Goal: Task Accomplishment & Management: Manage account settings

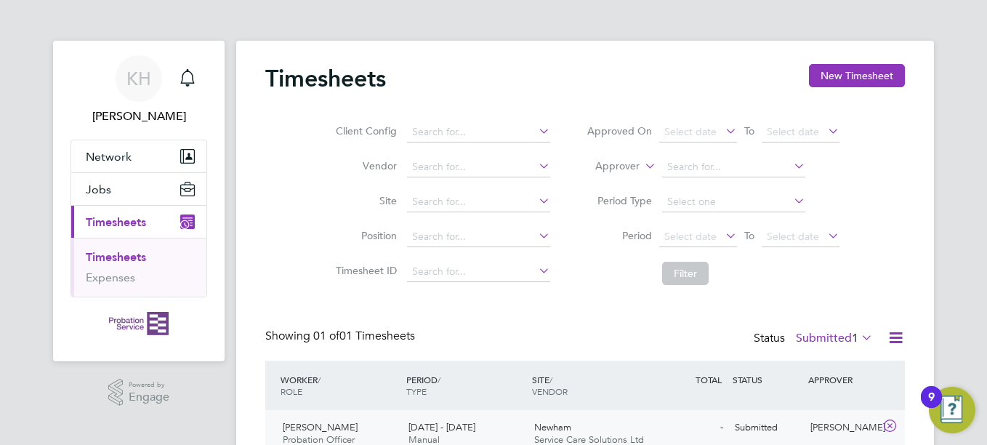
scroll to position [37, 126]
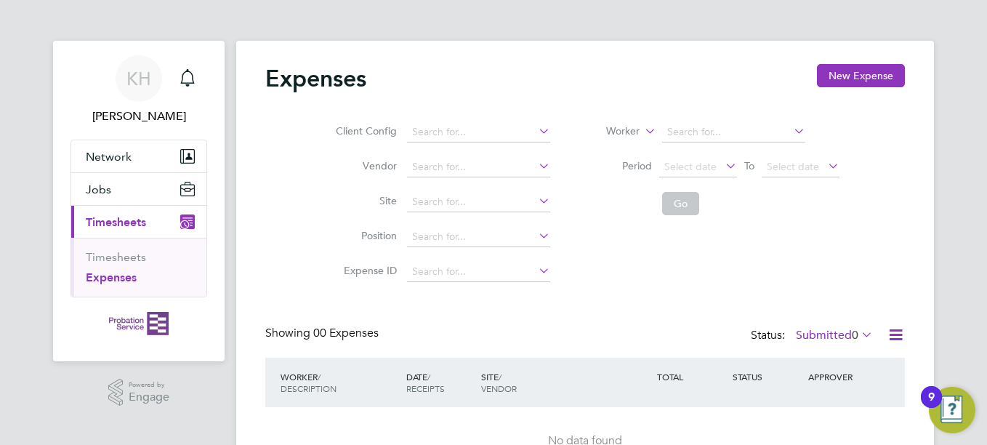
drag, startPoint x: 986, startPoint y: 153, endPoint x: 989, endPoint y: 314, distance: 161.4
click at [986, 314] on html "KH Katie Harris Notifications Applications: Network Sites Jobs Placements Curre…" at bounding box center [493, 264] width 987 height 528
click at [121, 251] on link "Timesheets" at bounding box center [116, 257] width 60 height 14
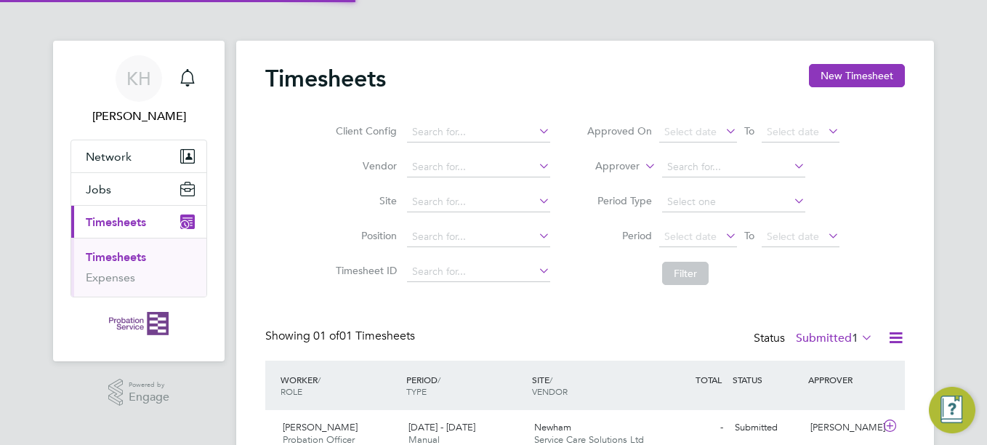
scroll to position [37, 126]
click at [738, 424] on div "Submitted" at bounding box center [767, 428] width 76 height 24
click at [973, 110] on div "KH Katie Harris Notifications Applications: Network Sites Jobs Placements Curre…" at bounding box center [493, 301] width 987 height 603
click at [552, 420] on div "Newham Service Care Solutions Ltd" at bounding box center [591, 434] width 126 height 36
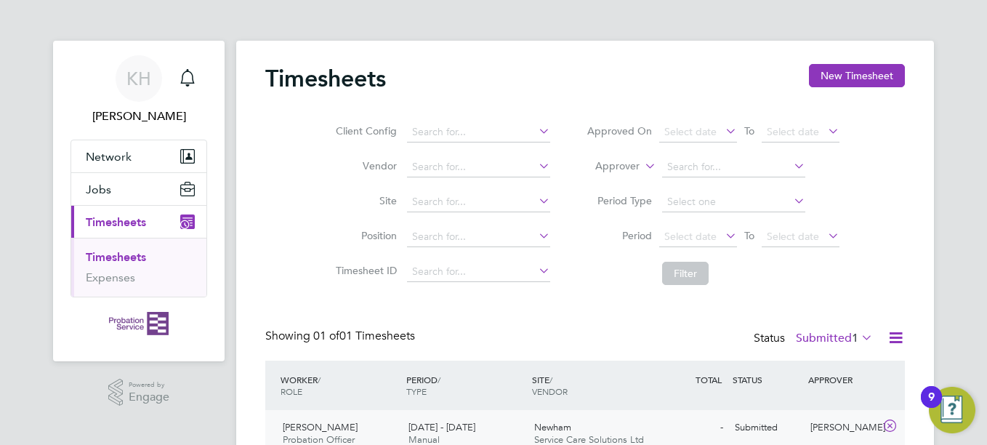
click at [552, 420] on div "Newham Service Care Solutions Ltd" at bounding box center [591, 434] width 126 height 36
click at [531, 422] on div "Newham Service Care Solutions Ltd" at bounding box center [591, 434] width 126 height 36
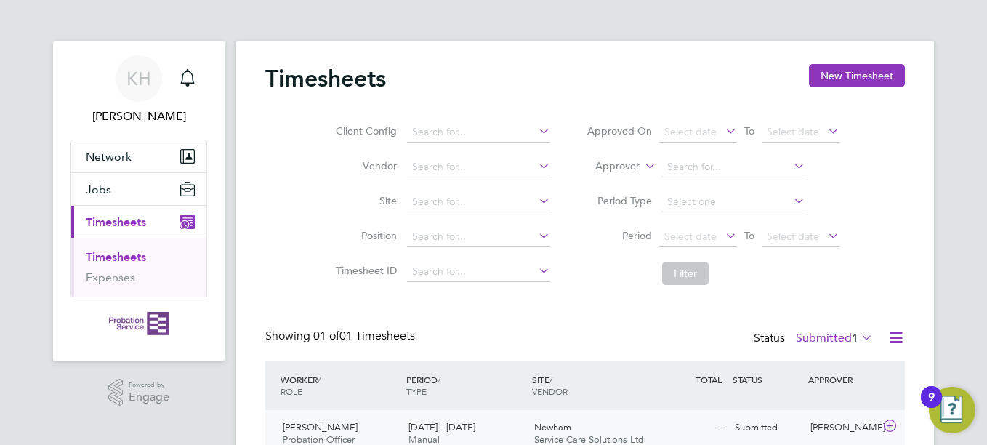
click at [531, 422] on div "Newham Service Care Solutions Ltd" at bounding box center [591, 434] width 126 height 36
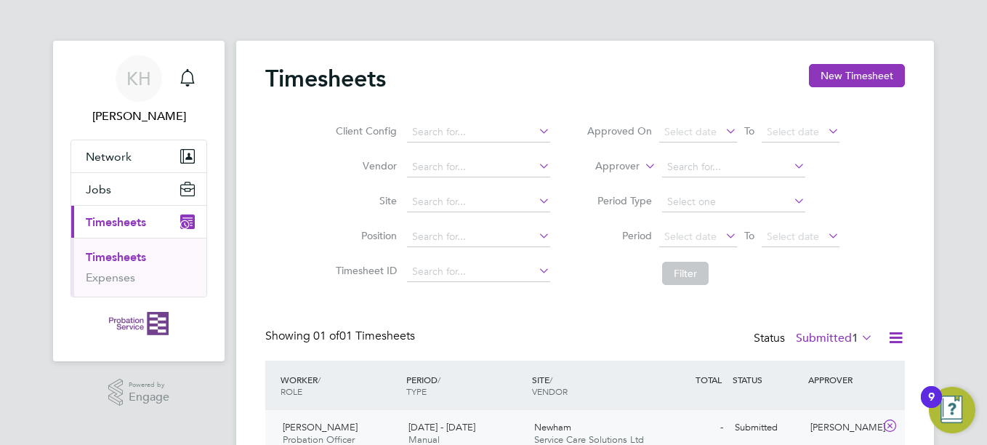
click at [593, 431] on div "Newham Service Care Solutions Ltd" at bounding box center [591, 434] width 126 height 36
click at [627, 429] on div "Newham Service Care Solutions Ltd" at bounding box center [591, 434] width 126 height 36
click at [149, 81] on span "KH" at bounding box center [138, 78] width 25 height 19
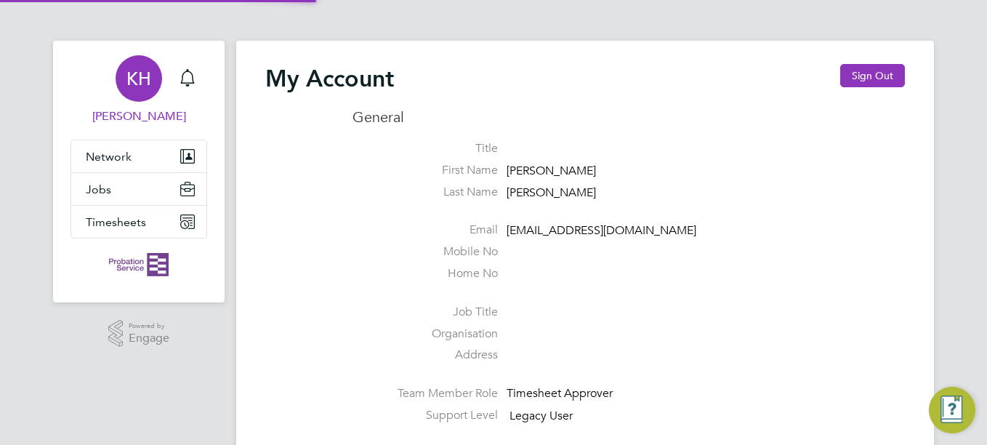
type input "katie.harris4@justice.gov.uk"
click at [125, 222] on span "Timesheets" at bounding box center [116, 222] width 60 height 14
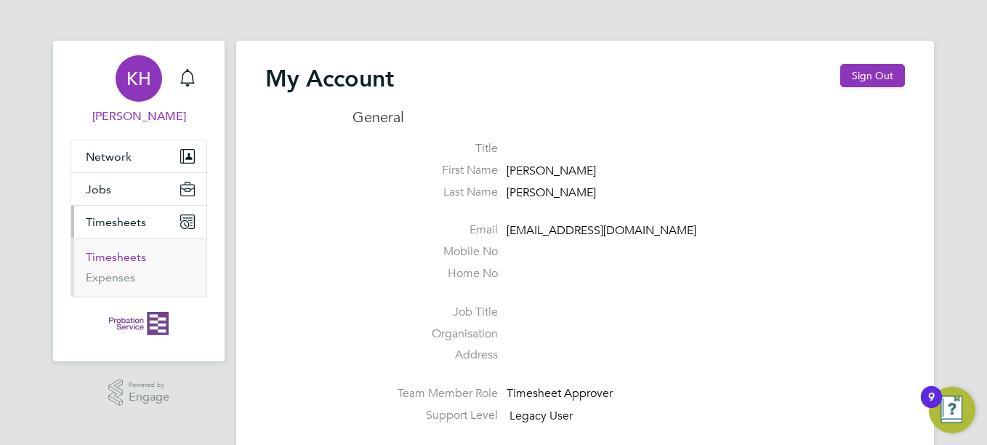
click at [123, 257] on link "Timesheets" at bounding box center [116, 257] width 60 height 14
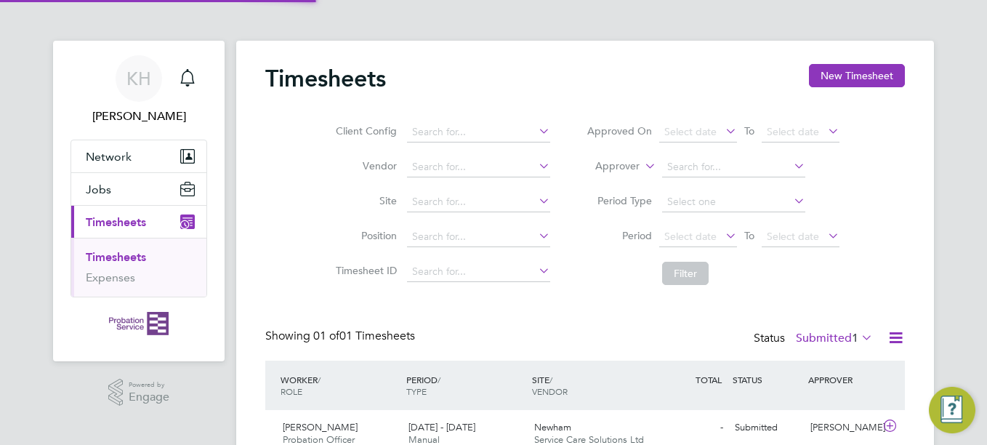
scroll to position [37, 126]
click at [939, 143] on div "KH Katie Harris Notifications Applications: Network Sites Jobs Placements Curre…" at bounding box center [493, 255] width 987 height 511
click at [553, 422] on span "Newham" at bounding box center [552, 427] width 37 height 12
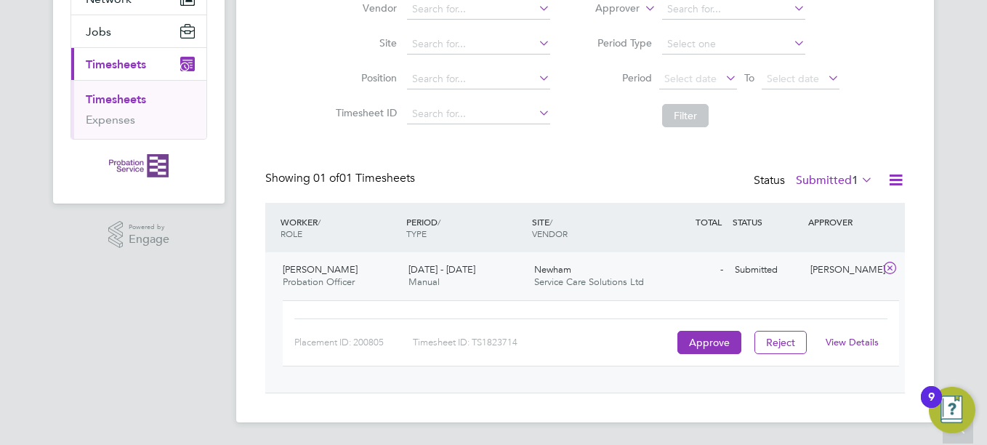
scroll to position [158, 0]
click at [712, 339] on button "Approve" at bounding box center [709, 341] width 64 height 23
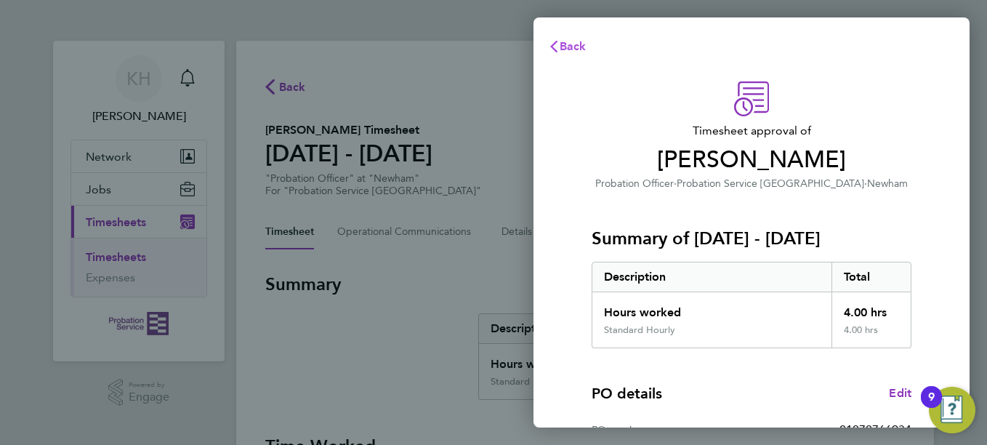
click at [556, 50] on icon "button" at bounding box center [553, 47] width 7 height 12
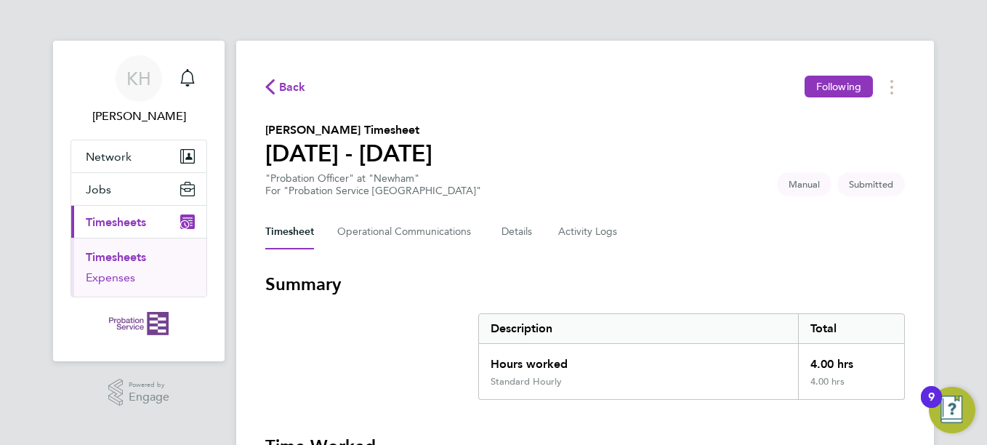
click at [125, 279] on link "Expenses" at bounding box center [110, 277] width 49 height 14
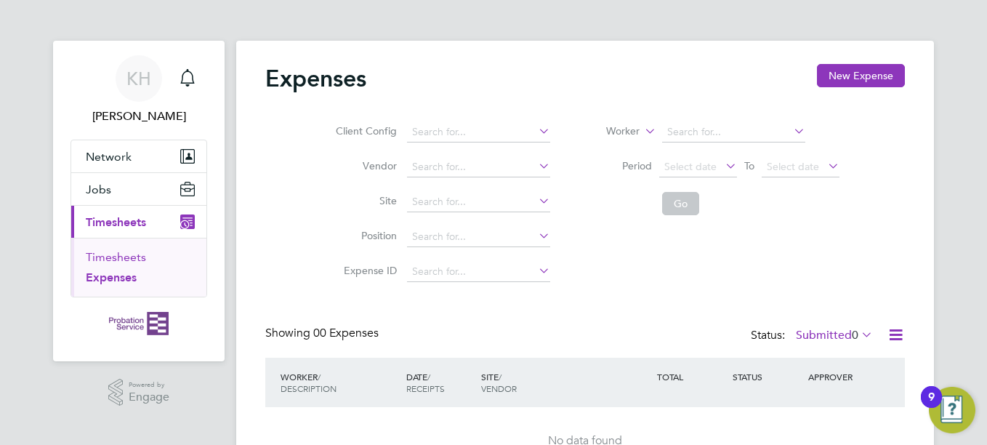
click at [129, 253] on link "Timesheets" at bounding box center [116, 257] width 60 height 14
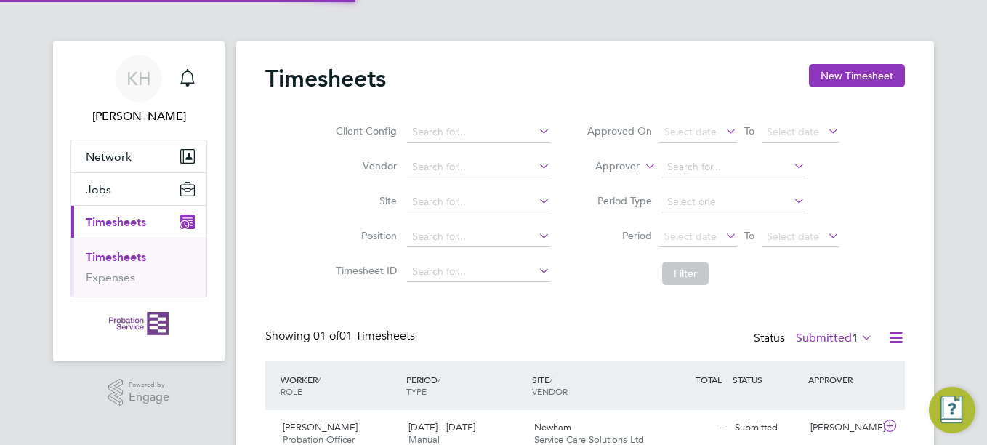
scroll to position [37, 126]
click at [845, 342] on label "Submitted 1" at bounding box center [834, 338] width 77 height 15
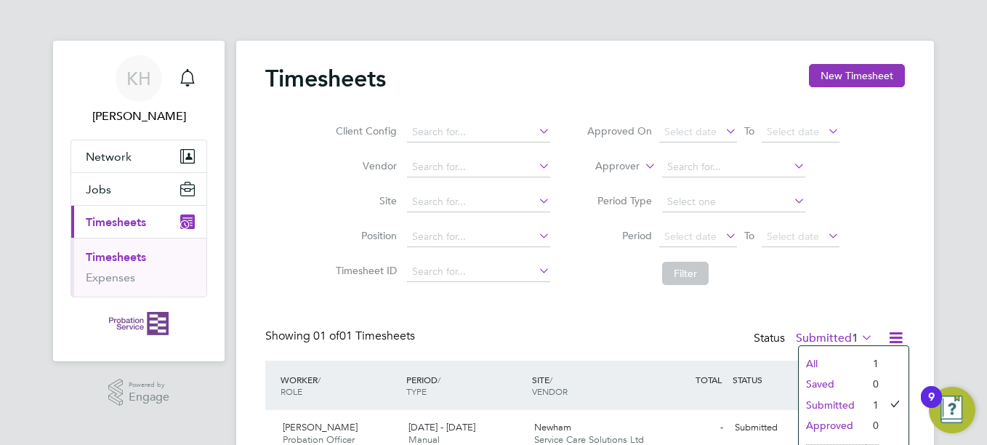
click at [845, 422] on li "Approved" at bounding box center [832, 425] width 67 height 20
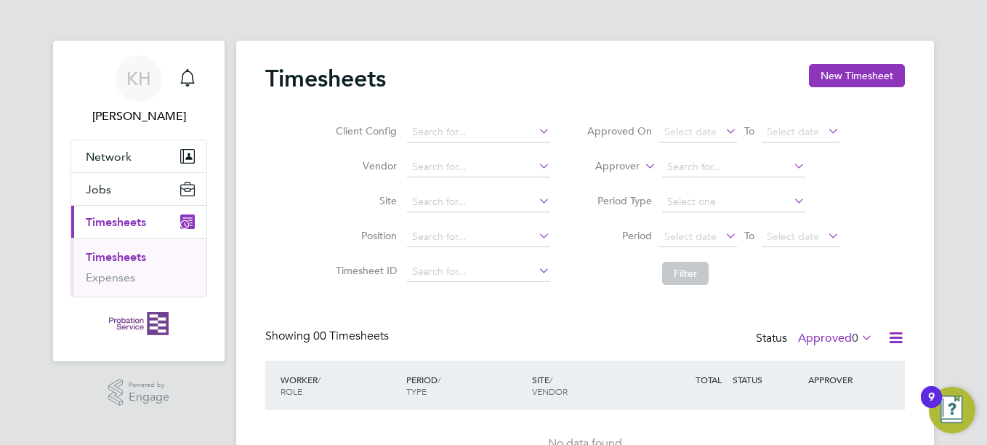
click at [819, 339] on label "Approved 0" at bounding box center [835, 338] width 75 height 15
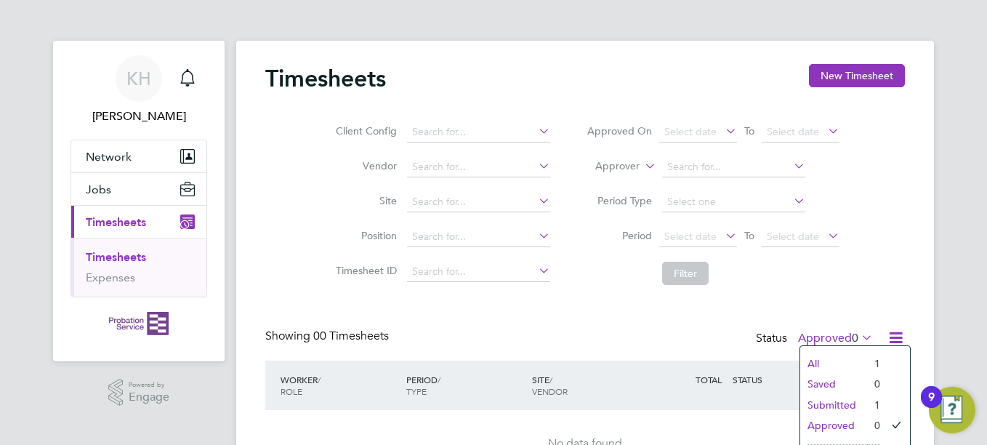
click at [842, 406] on li "Submitted" at bounding box center [833, 405] width 67 height 20
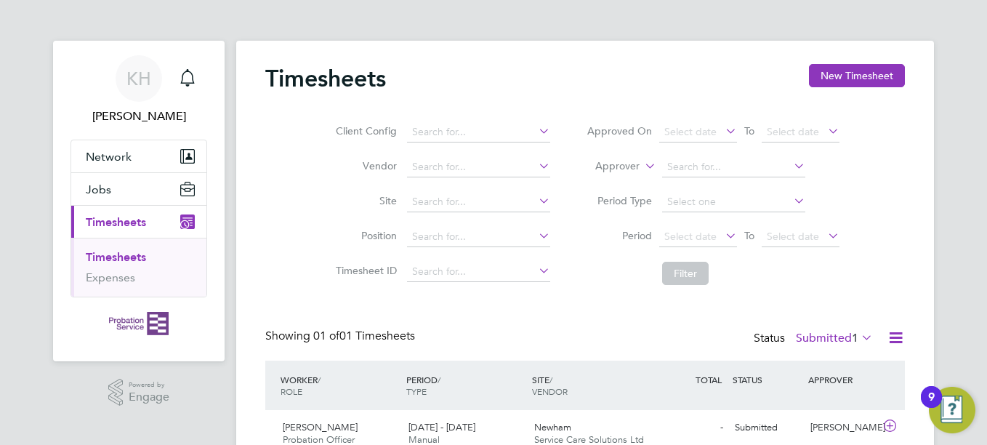
click at [826, 272] on li "Filter" at bounding box center [712, 273] width 289 height 38
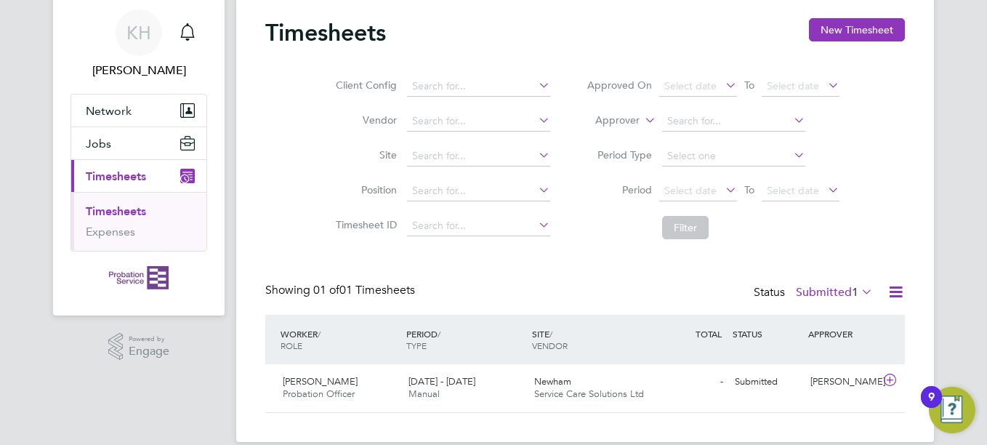
scroll to position [66, 0]
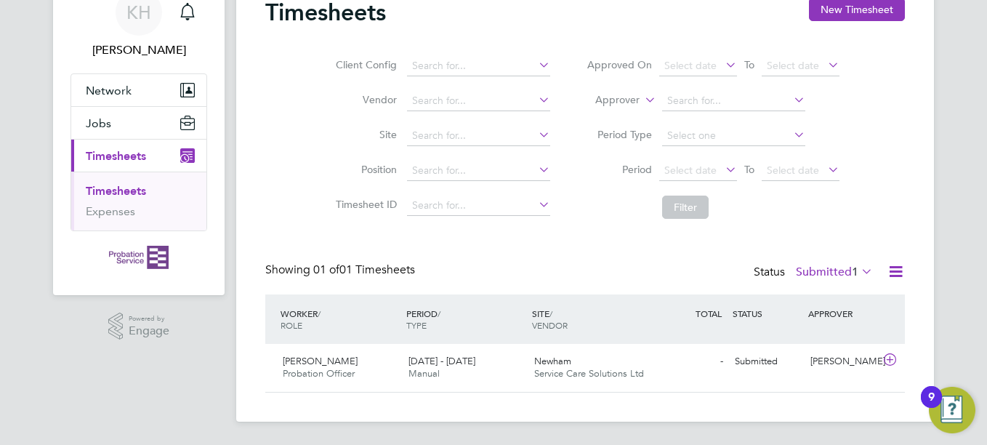
click at [817, 275] on label "Submitted 1" at bounding box center [834, 272] width 77 height 15
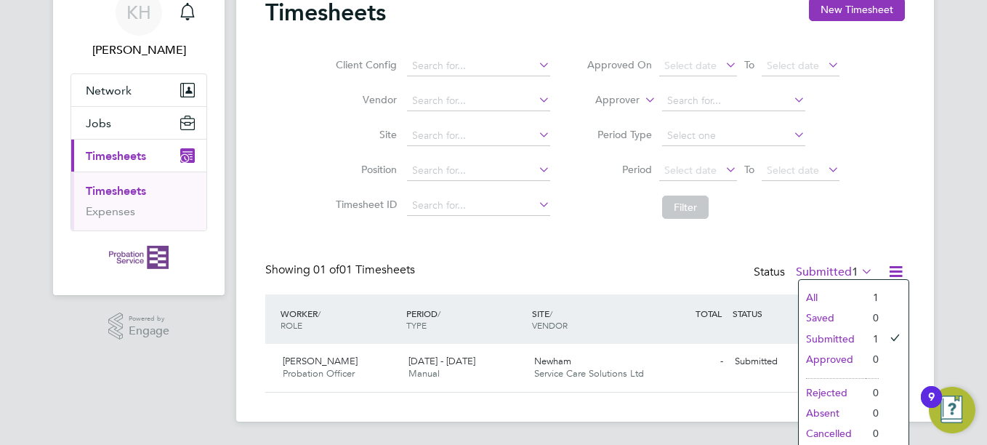
click at [847, 359] on li "Approved" at bounding box center [832, 359] width 67 height 20
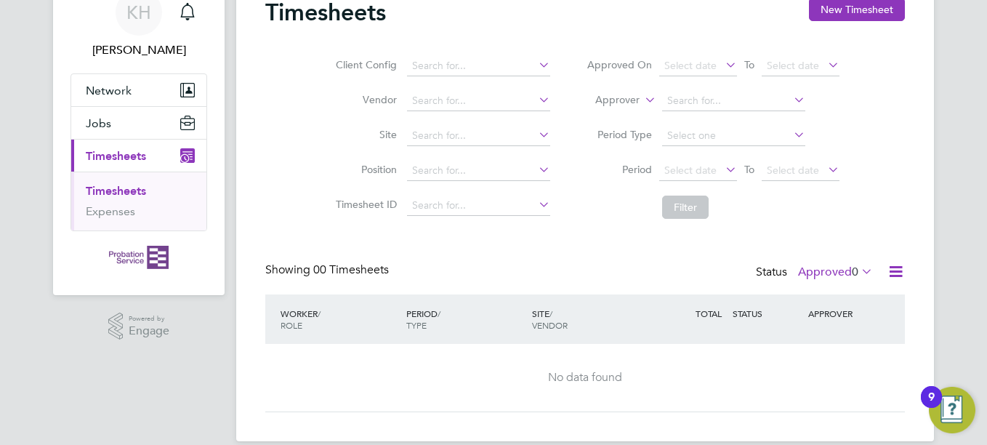
click at [887, 209] on div "Client Config Vendor Site Position Timesheet ID Approved On Select date To Sele…" at bounding box center [585, 133] width 640 height 185
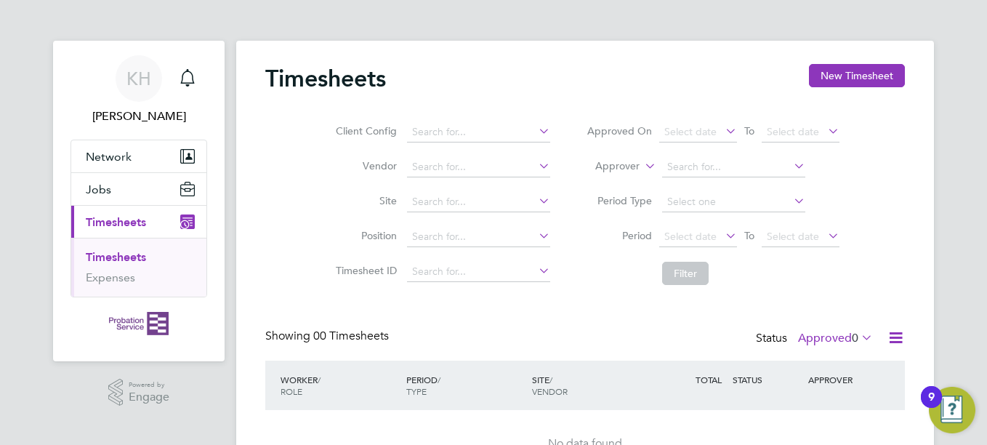
drag, startPoint x: 986, startPoint y: 110, endPoint x: 989, endPoint y: 200, distance: 90.2
click at [986, 200] on html "KH Katie Harris Notifications Applications: Network Sites Jobs Placements Curre…" at bounding box center [493, 265] width 987 height 531
click at [833, 330] on div "Status Approved 0" at bounding box center [816, 339] width 120 height 20
click at [832, 341] on label "Approved 0" at bounding box center [835, 338] width 75 height 15
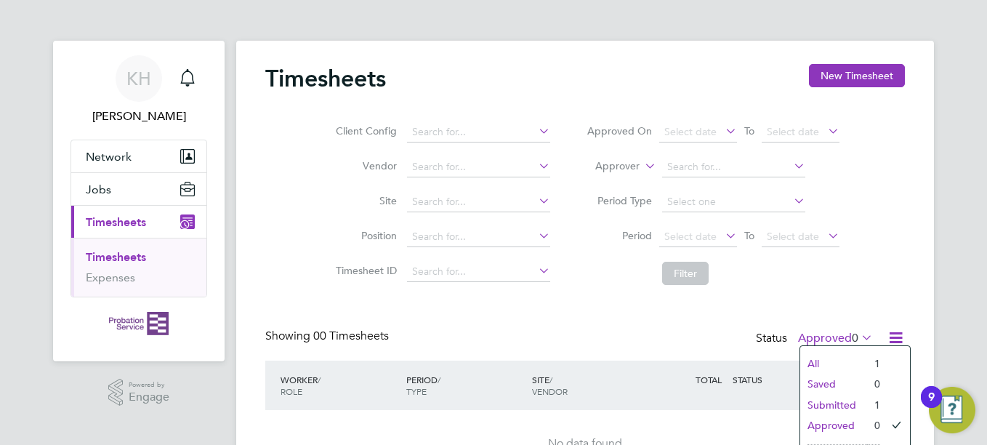
click at [840, 397] on li "Submitted" at bounding box center [833, 405] width 67 height 20
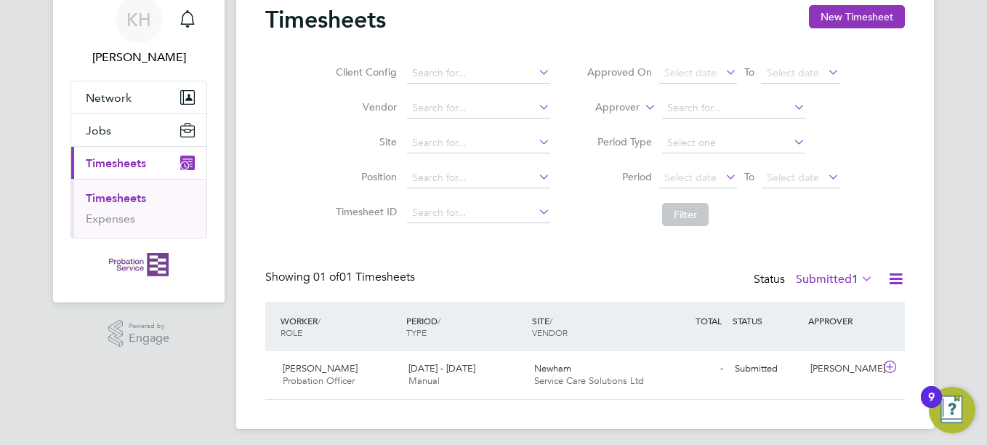
scroll to position [66, 0]
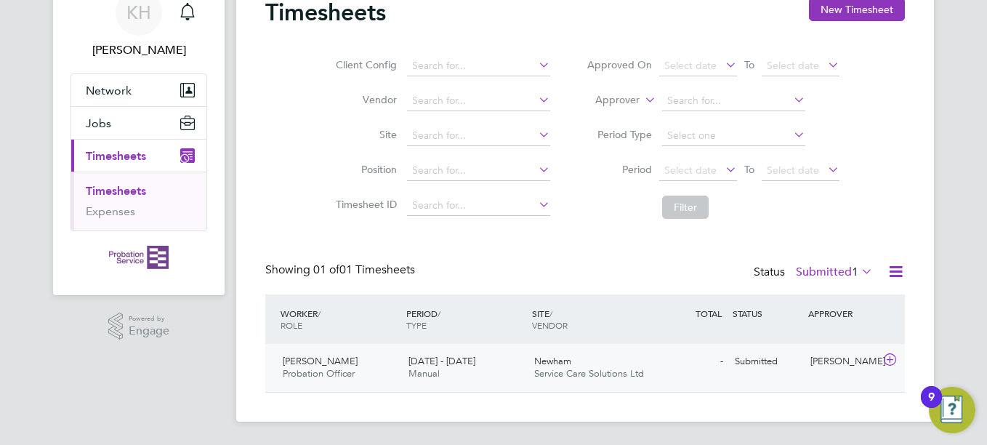
click at [470, 377] on div "15 - 21 Sep 2025 Manual" at bounding box center [466, 368] width 126 height 36
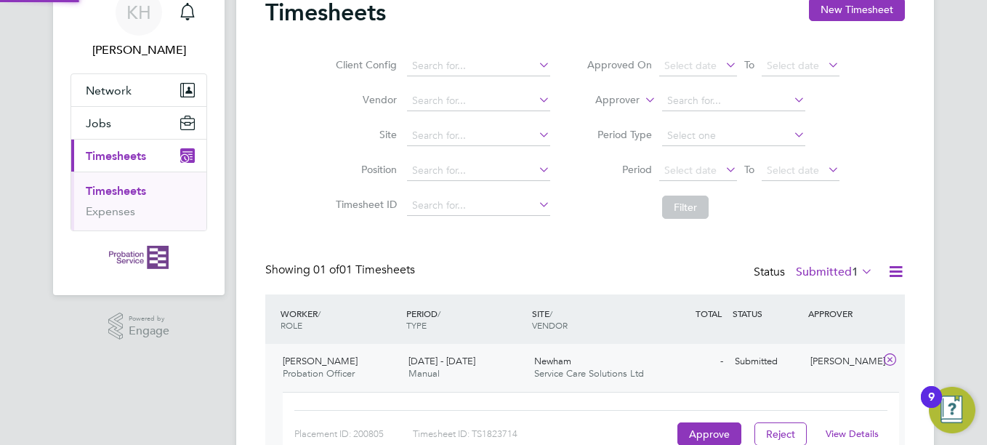
click at [470, 377] on div "15 - 21 Sep 2025 Manual" at bounding box center [466, 368] width 126 height 36
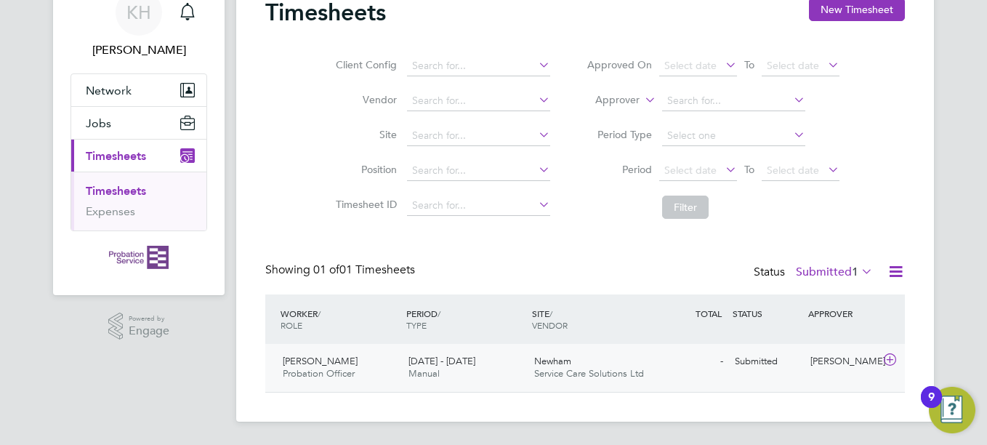
click at [470, 377] on div "15 - 21 Sep 2025 Manual" at bounding box center [466, 368] width 126 height 36
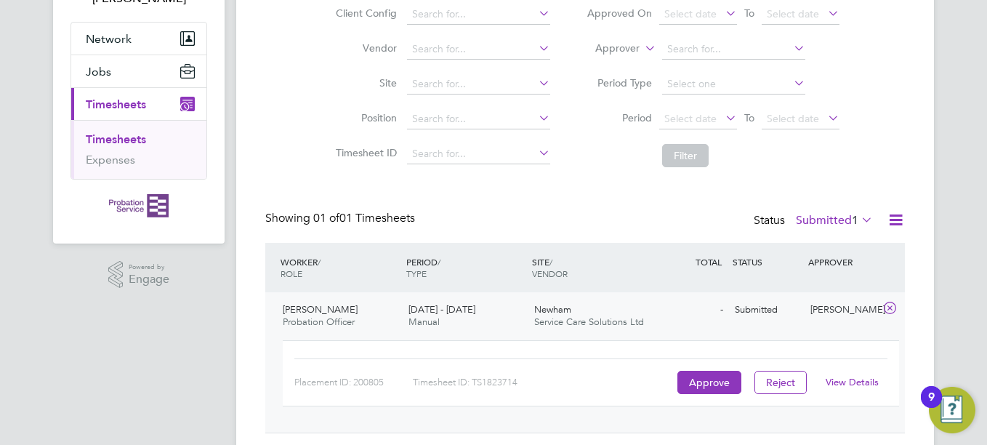
scroll to position [124, 0]
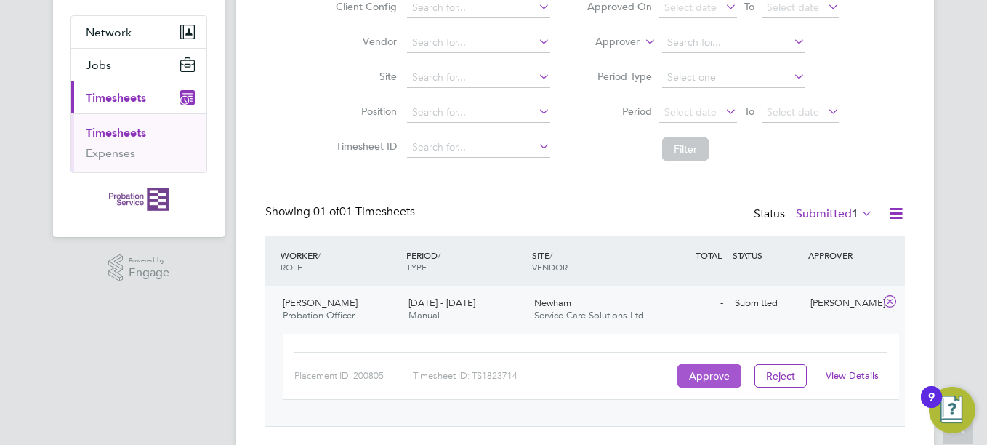
click at [709, 377] on button "Approve" at bounding box center [709, 375] width 64 height 23
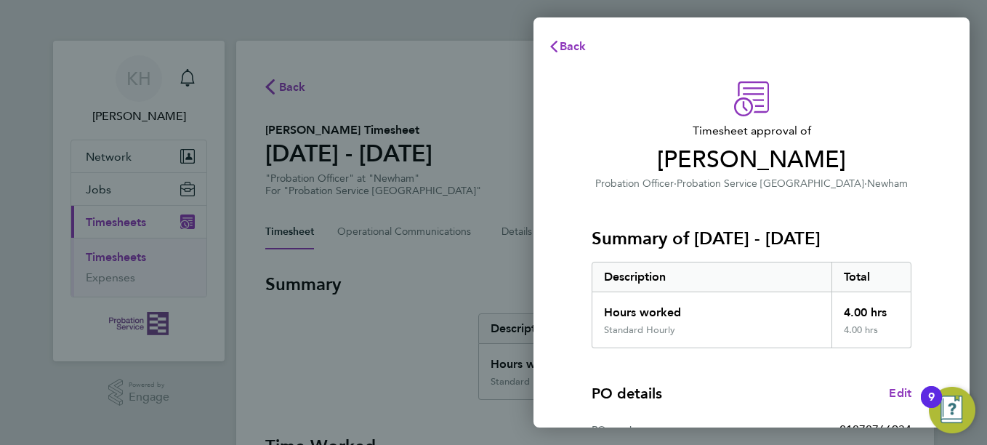
drag, startPoint x: 882, startPoint y: 201, endPoint x: 867, endPoint y: 124, distance: 77.8
click at [867, 124] on div "Timesheet approval of [PERSON_NAME] Probation Officer · Probation Service [GEOG…" at bounding box center [751, 371] width 355 height 580
drag, startPoint x: 867, startPoint y: 124, endPoint x: 902, endPoint y: 178, distance: 64.1
click at [902, 178] on p "Probation Officer · Probation Service [GEOGRAPHIC_DATA] · [GEOGRAPHIC_DATA]" at bounding box center [752, 182] width 320 height 17
drag, startPoint x: 944, startPoint y: 334, endPoint x: 944, endPoint y: 320, distance: 13.8
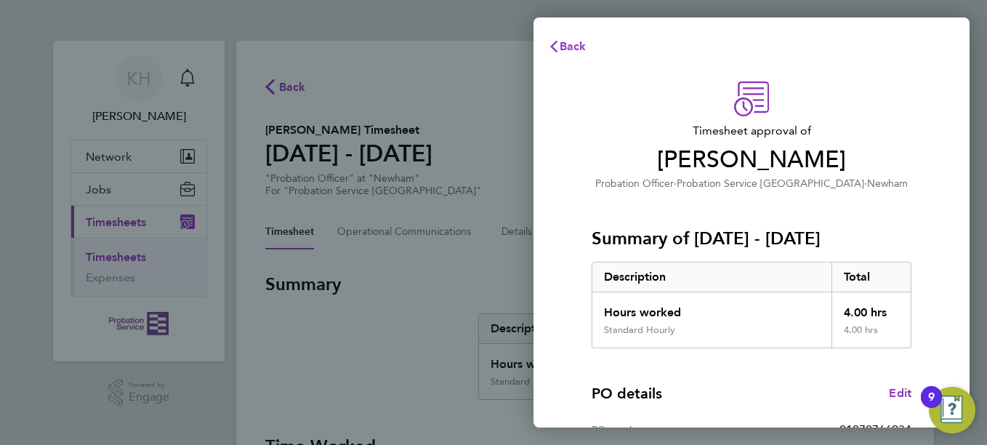
click at [944, 320] on div "Timesheet approval of [PERSON_NAME] Probation Officer · Probation Service [GEOG…" at bounding box center [752, 371] width 436 height 615
drag, startPoint x: 965, startPoint y: 172, endPoint x: 962, endPoint y: 235, distance: 64.0
click at [962, 235] on div "Timesheet approval of [PERSON_NAME] Probation Officer · Probation Service [GEOG…" at bounding box center [752, 371] width 436 height 615
drag, startPoint x: 962, startPoint y: 235, endPoint x: 935, endPoint y: 217, distance: 33.1
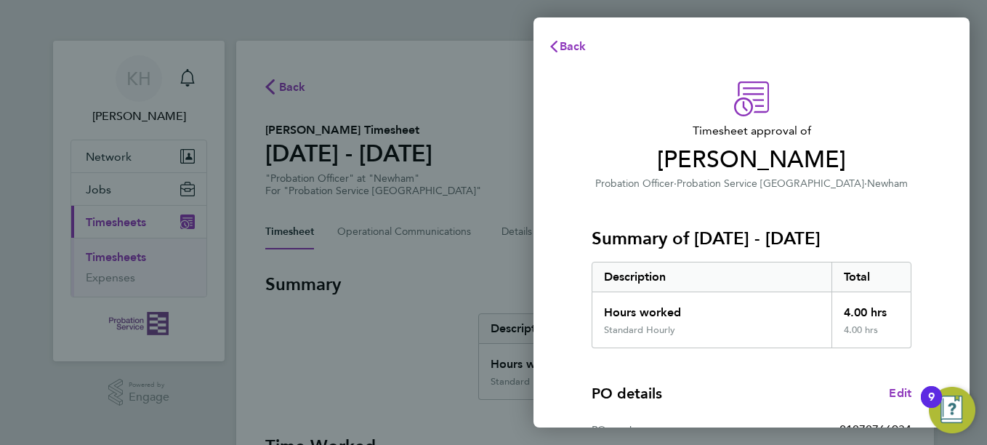
click at [935, 217] on div "Timesheet approval of [PERSON_NAME] Probation Officer · Probation Service [GEOG…" at bounding box center [752, 371] width 436 height 615
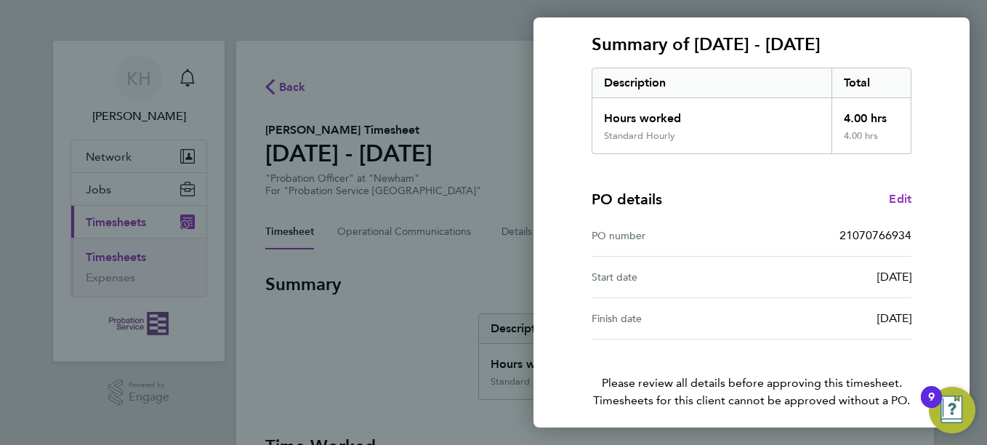
scroll to position [251, 0]
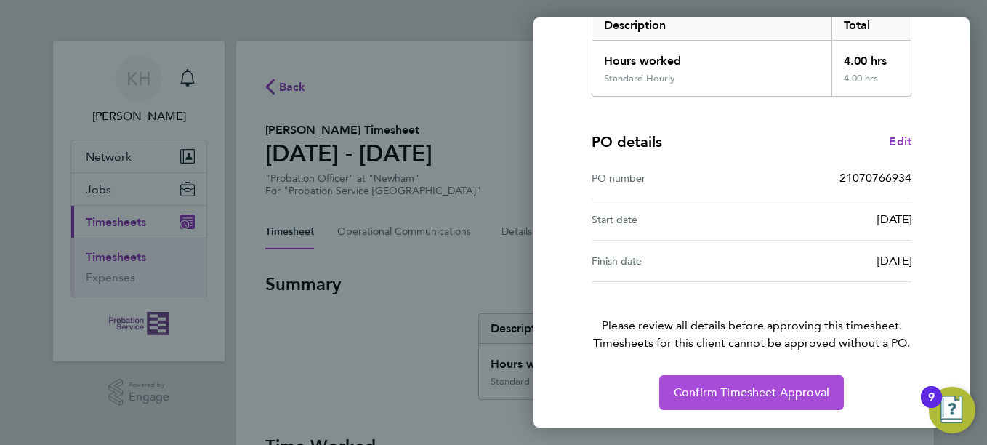
click at [728, 387] on span "Confirm Timesheet Approval" at bounding box center [752, 392] width 156 height 15
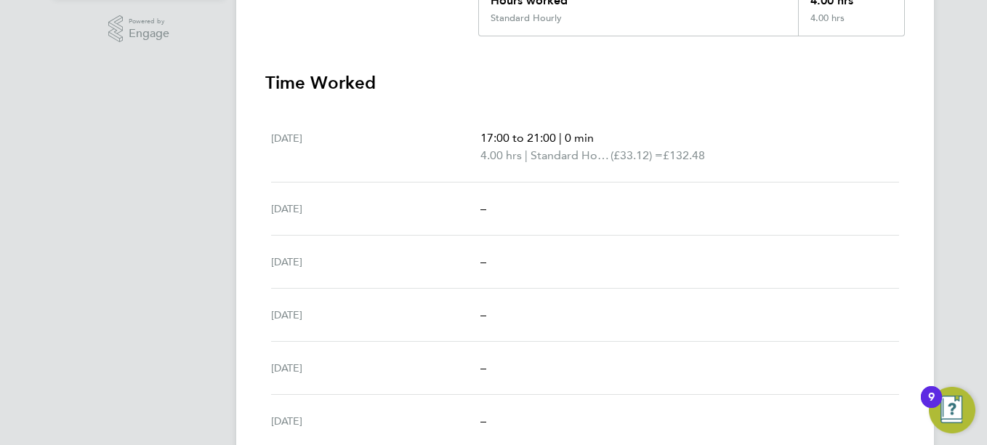
scroll to position [390, 0]
